Goal: Information Seeking & Learning: Understand process/instructions

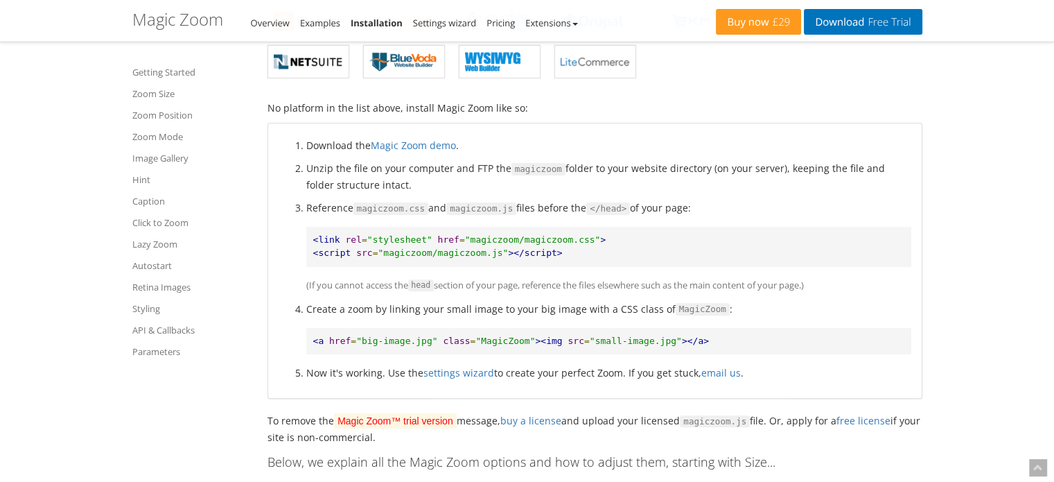
scroll to position [418, 0]
click at [313, 236] on span "<link" at bounding box center [326, 238] width 27 height 10
click at [321, 243] on pre "<link rel = "stylesheet" href = "magiczoom/magiczoom.css" > <script src = "magi…" at bounding box center [608, 245] width 605 height 39
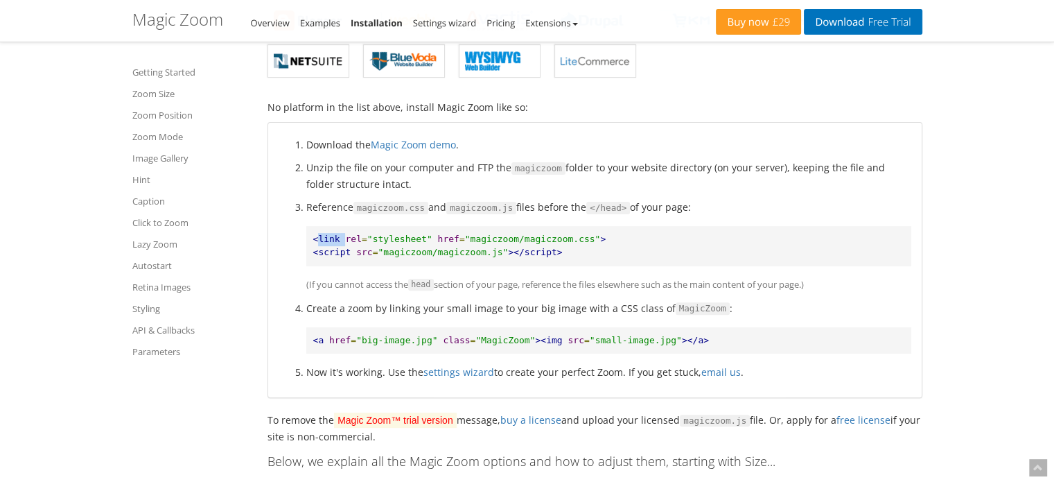
click at [321, 243] on pre "<link rel = "stylesheet" href = "magiczoom/magiczoom.css" > <script src = "magi…" at bounding box center [608, 245] width 605 height 39
click at [332, 254] on span "<script" at bounding box center [332, 252] width 38 height 10
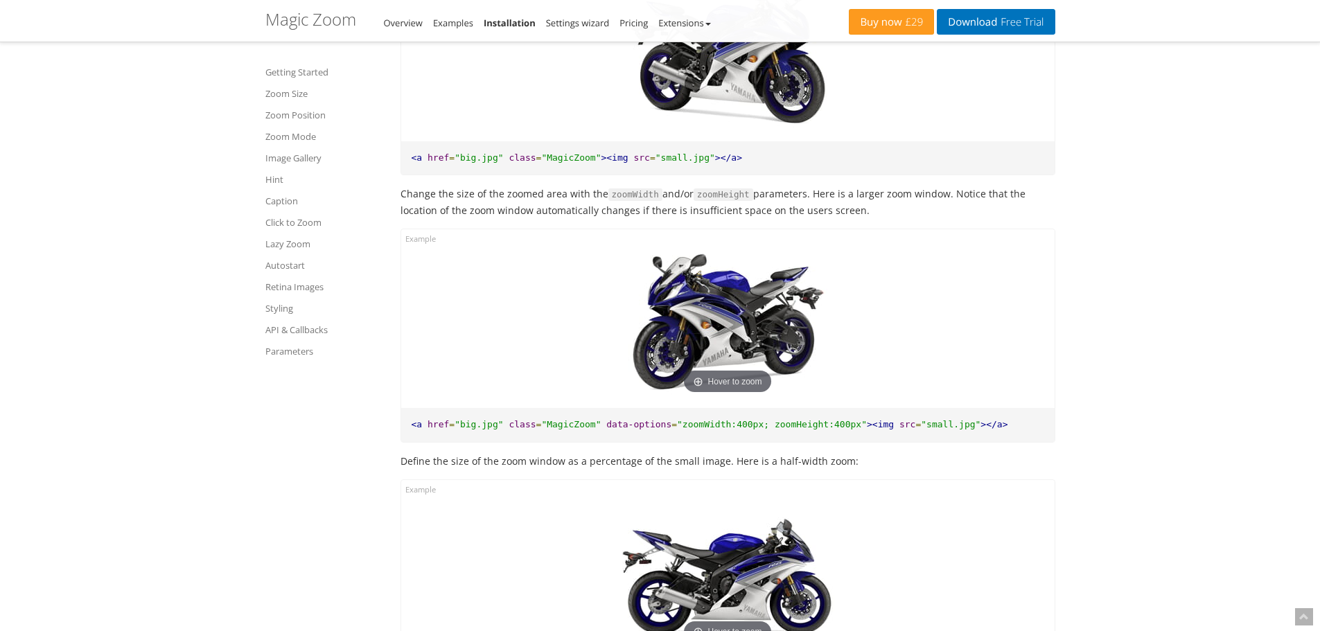
scroll to position [1025, 0]
